Goal: Find specific page/section: Find specific page/section

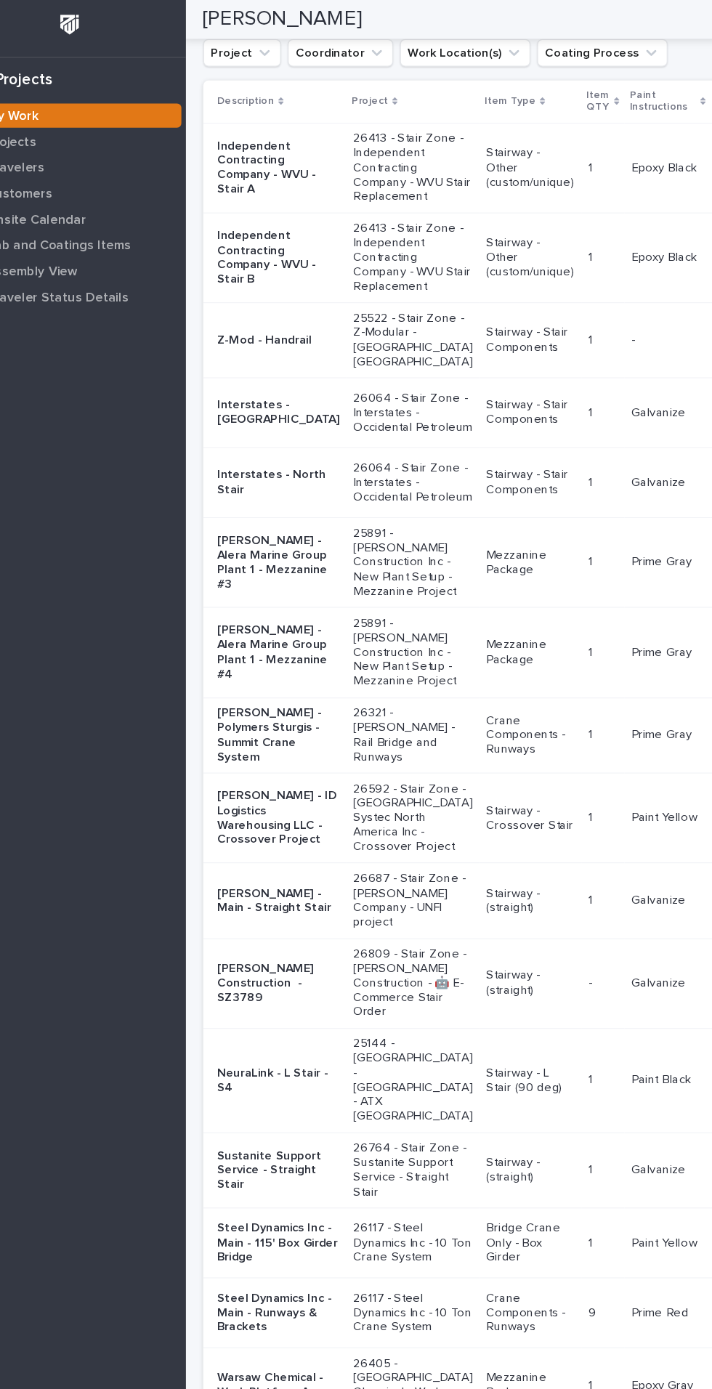
click at [609, 436] on td "[PERSON_NAME]" at bounding box center [645, 406] width 73 height 59
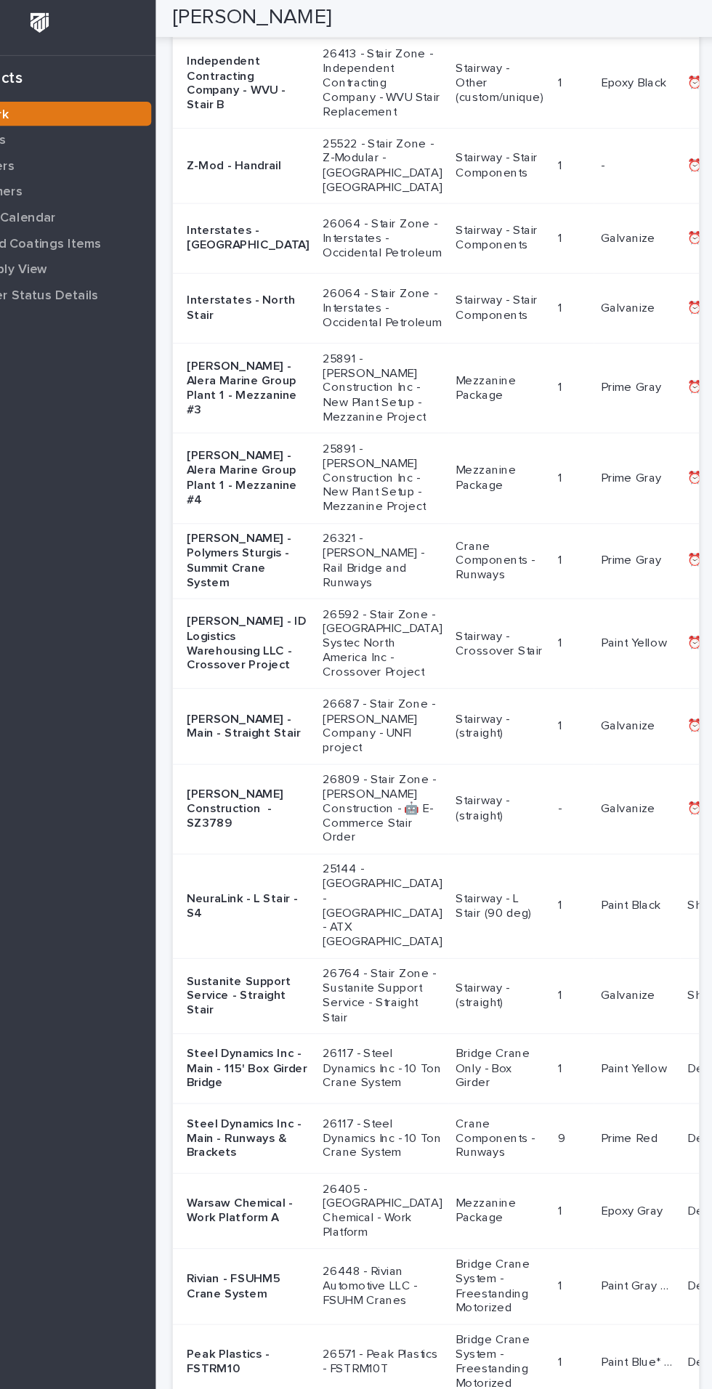
scroll to position [306, 0]
